Goal: Navigation & Orientation: Find specific page/section

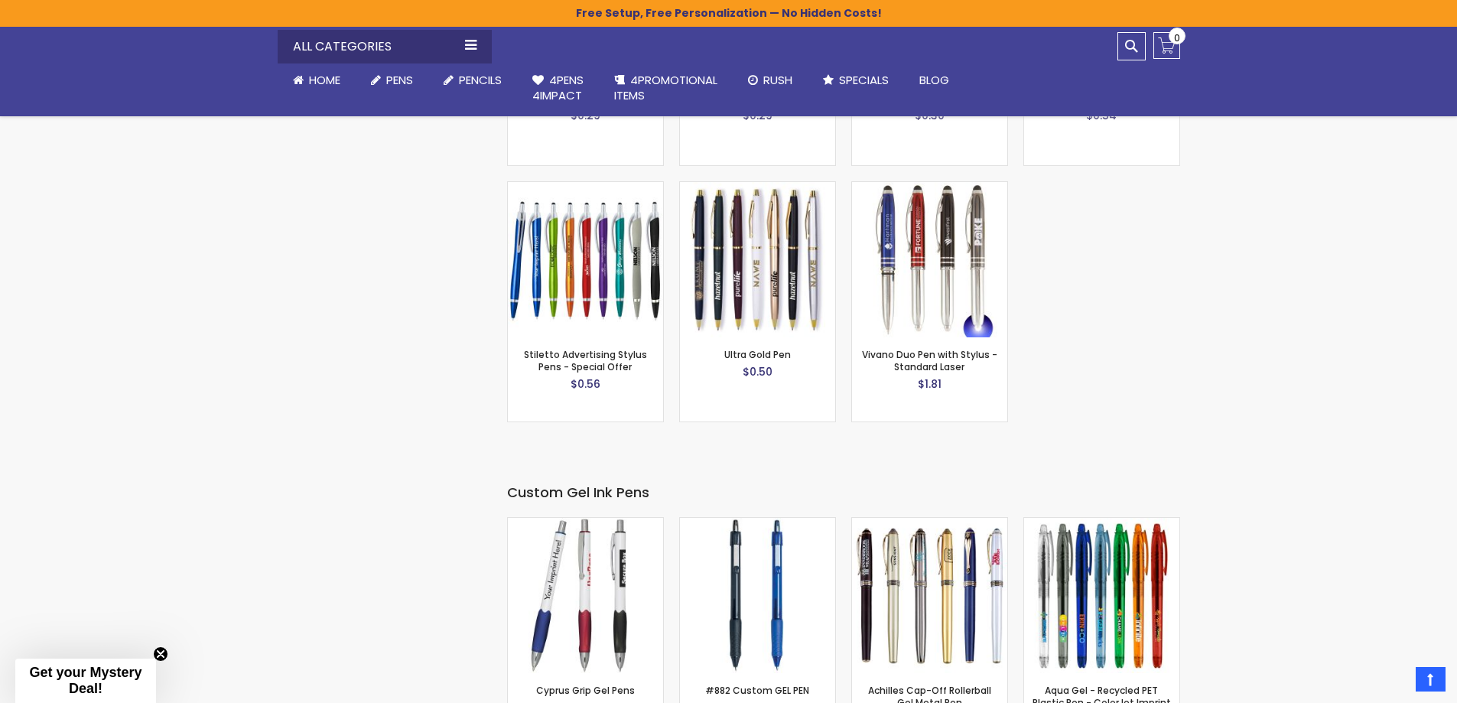
scroll to position [2371, 0]
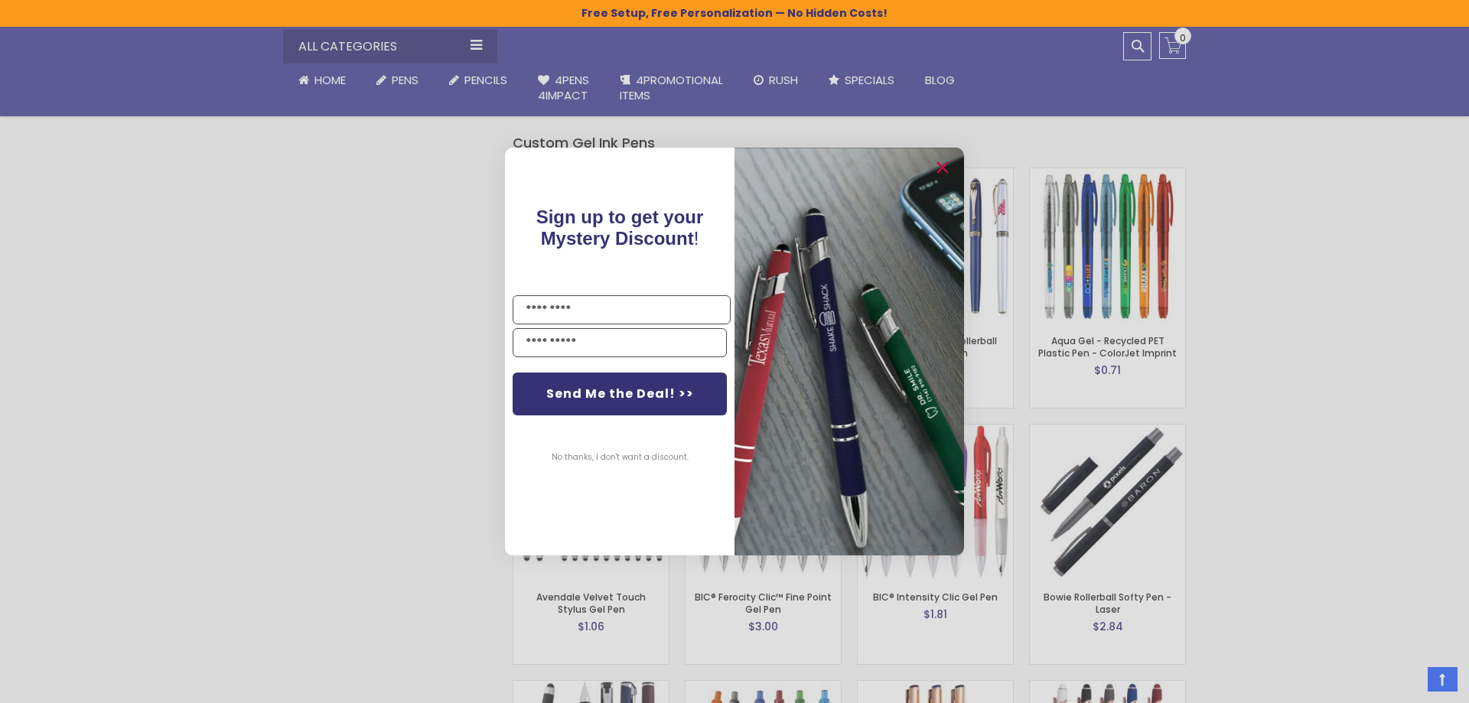
click at [600, 460] on button "No thanks, I don't want a discount." at bounding box center [620, 457] width 152 height 38
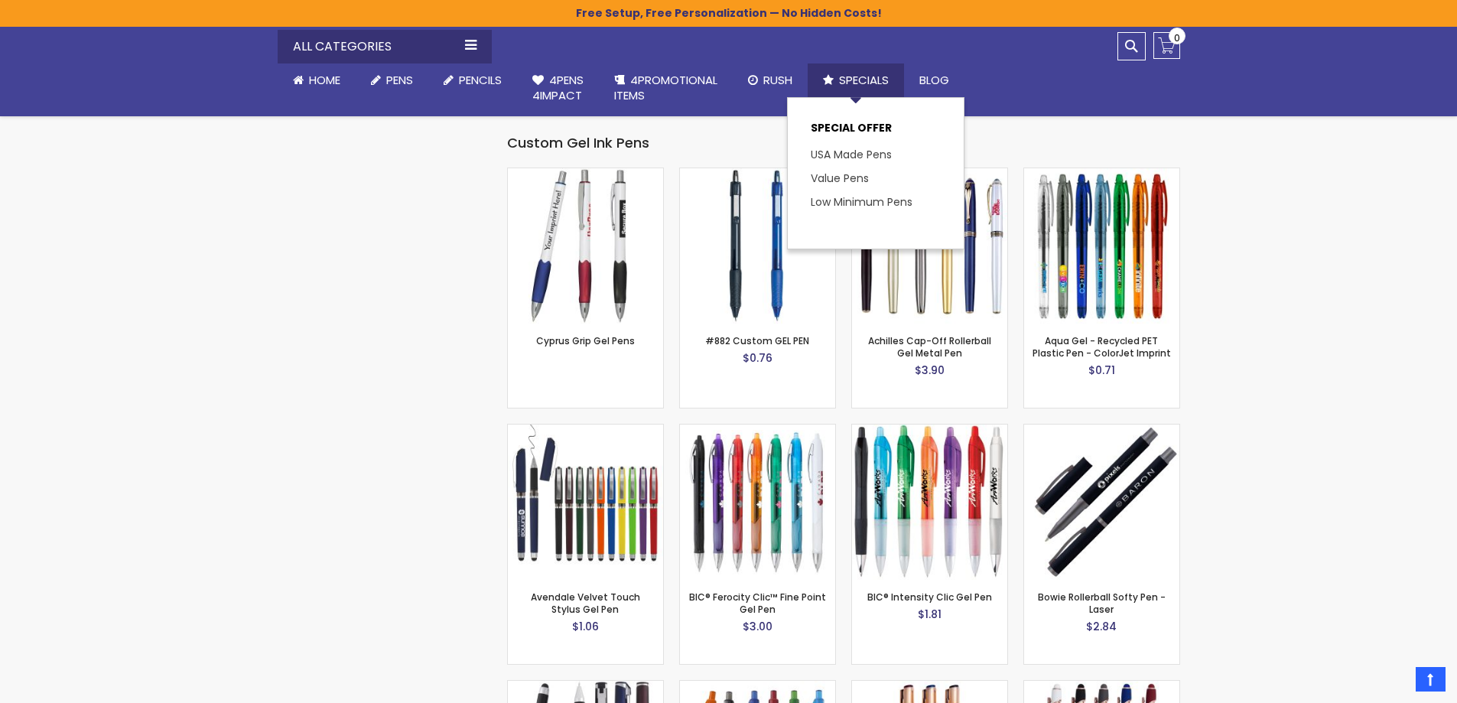
click at [851, 74] on span "Specials" at bounding box center [864, 80] width 50 height 16
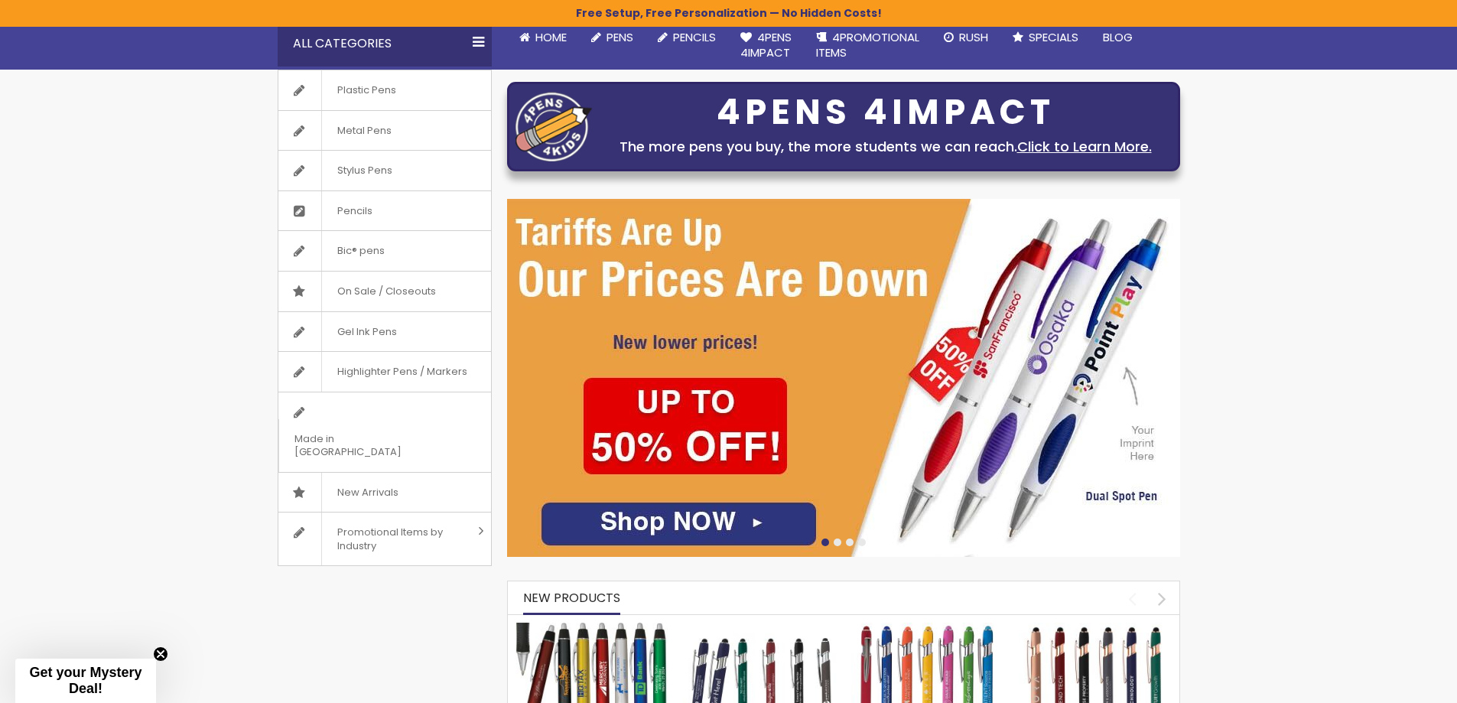
scroll to position [153, 0]
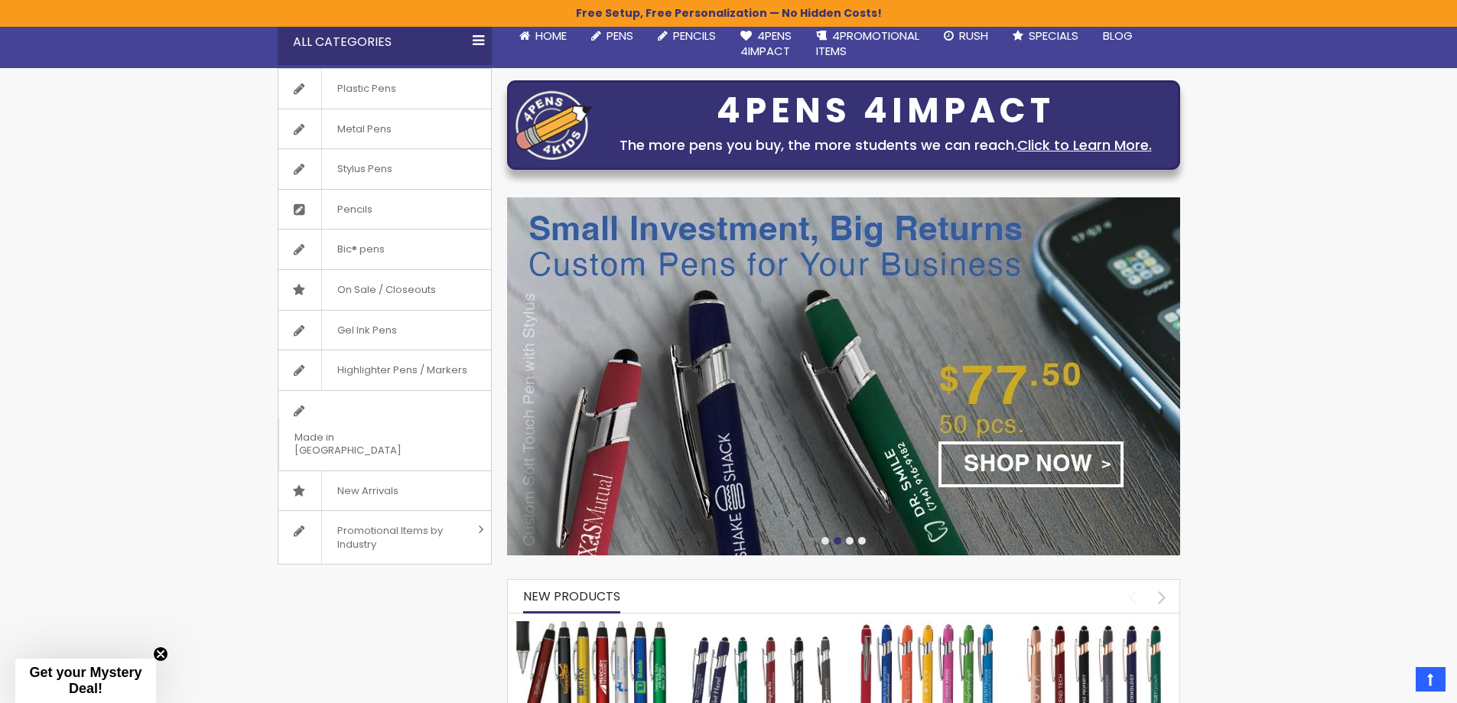
click at [823, 542] on div at bounding box center [825, 541] width 8 height 8
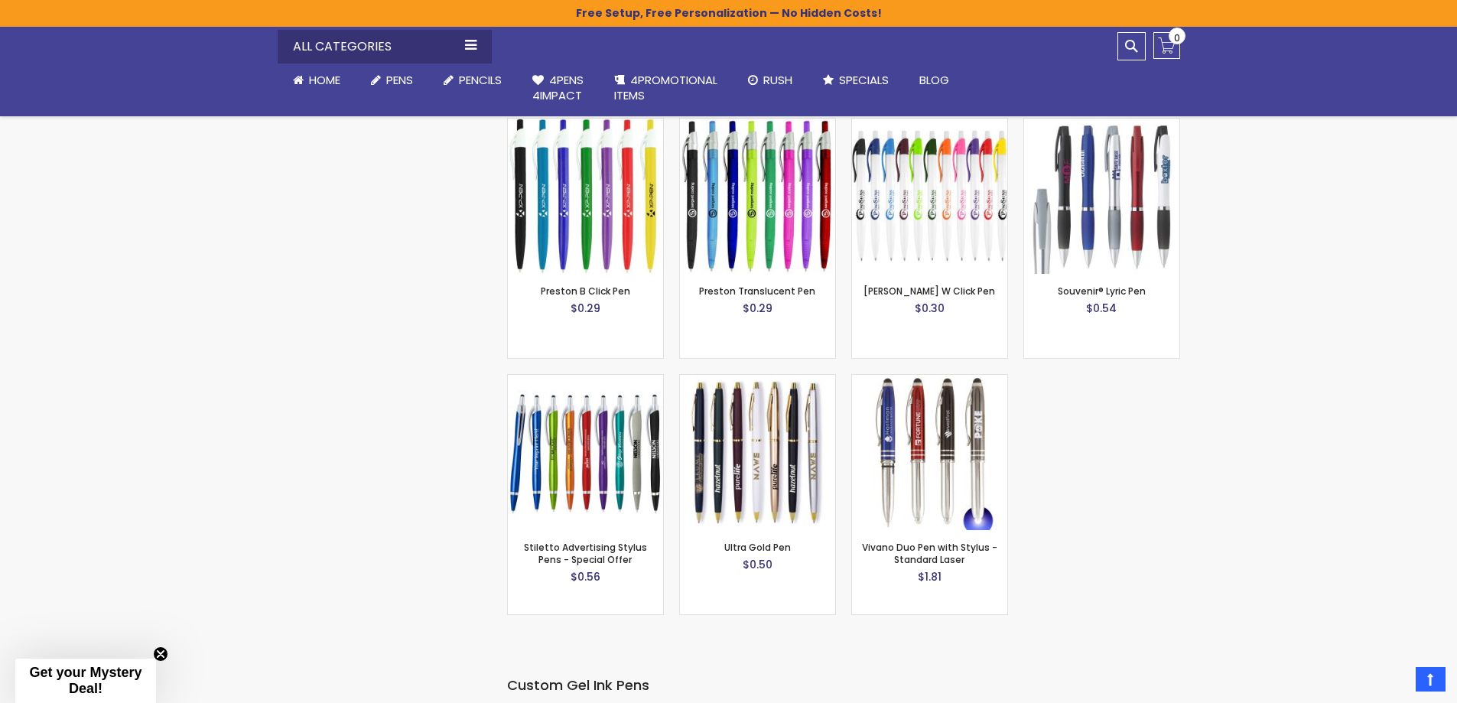
scroll to position [1836, 0]
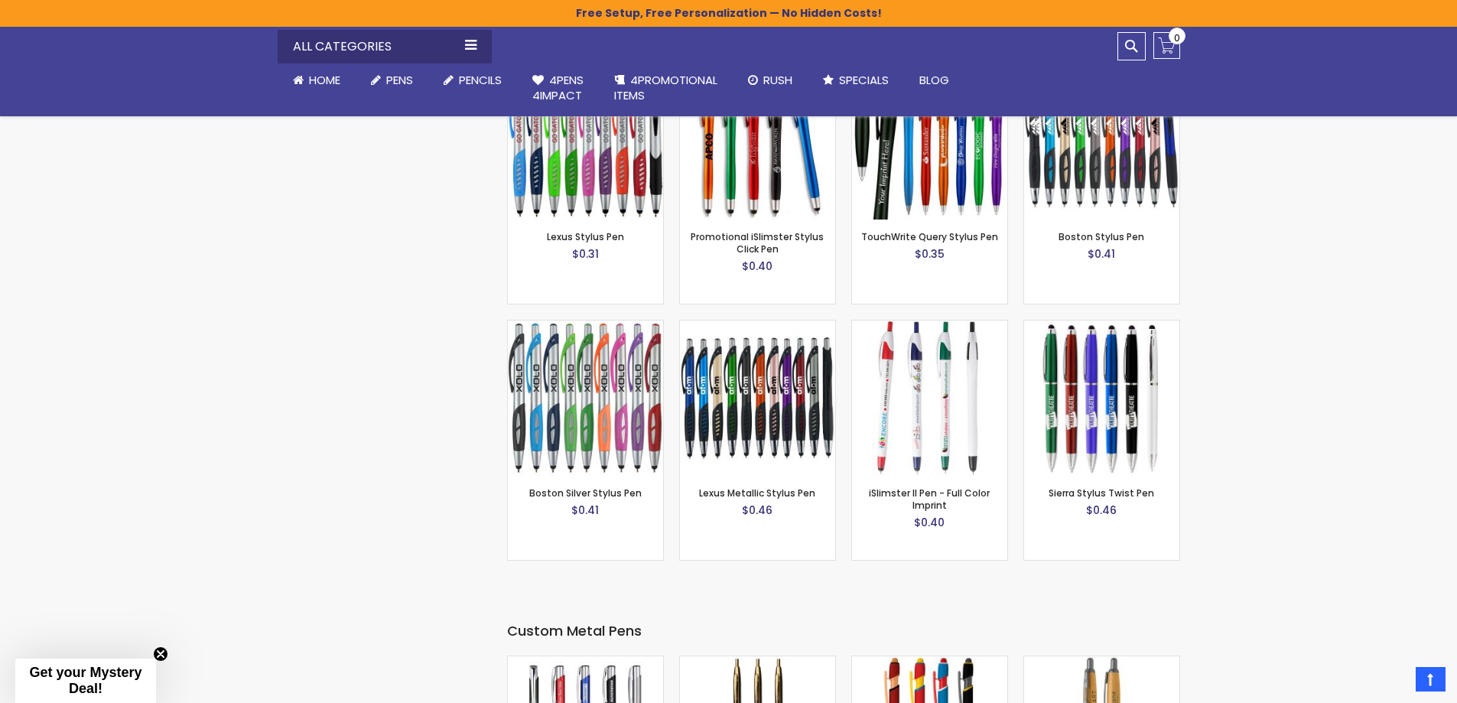
scroll to position [3595, 0]
